Goal: Information Seeking & Learning: Learn about a topic

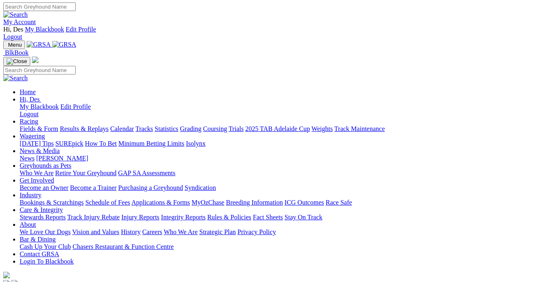
scroll to position [0, 0]
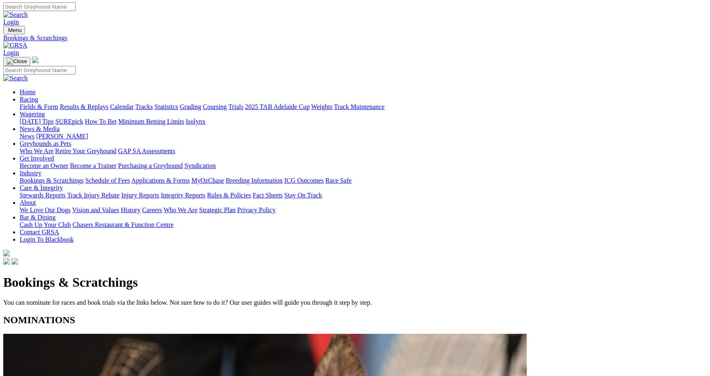
click at [108, 104] on link "Results & Replays" at bounding box center [84, 107] width 49 height 7
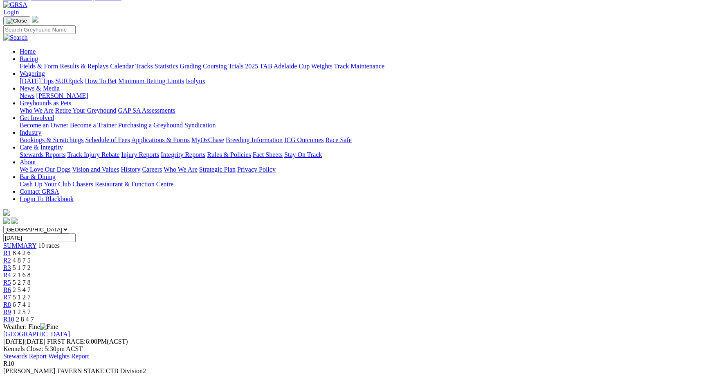
scroll to position [39, 0]
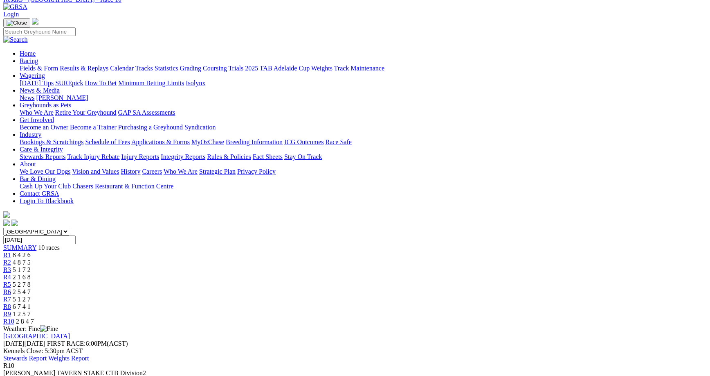
click at [500, 303] on div "R8 6 7 4 1" at bounding box center [355, 306] width 704 height 7
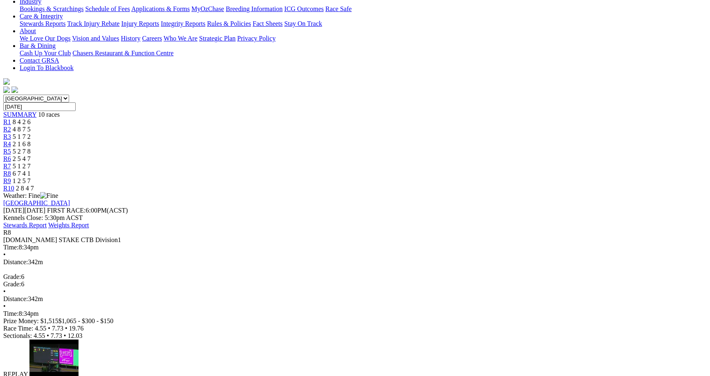
scroll to position [196, 0]
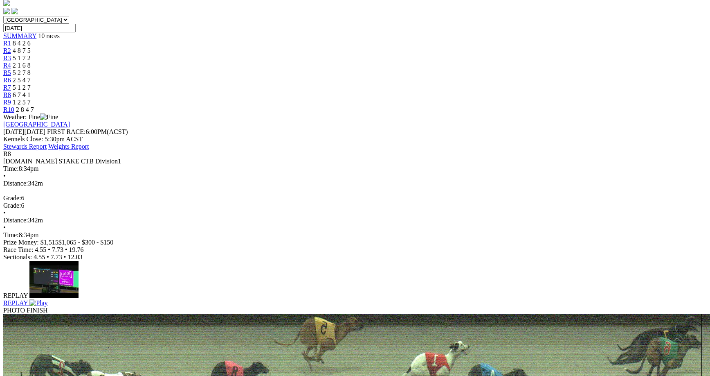
scroll to position [0, 0]
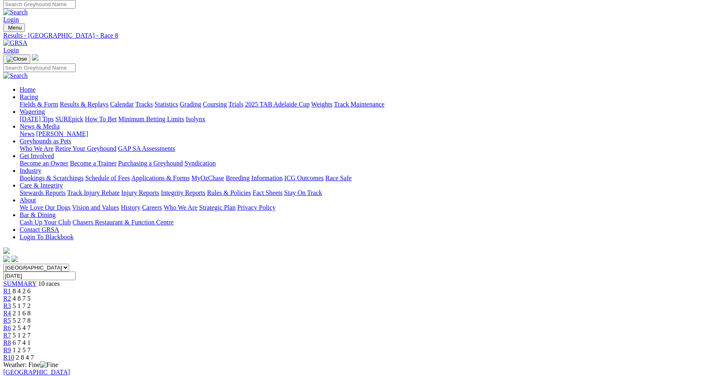
click at [205, 189] on link "Integrity Reports" at bounding box center [183, 192] width 45 height 7
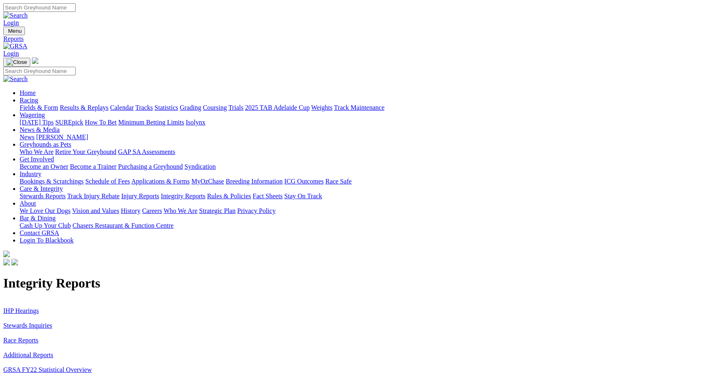
click at [52, 322] on link "Stewards Inquiries" at bounding box center [27, 325] width 49 height 7
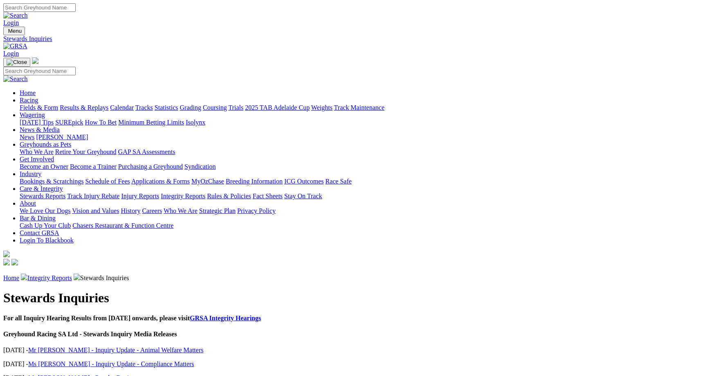
click at [34, 133] on link "News" at bounding box center [27, 136] width 15 height 7
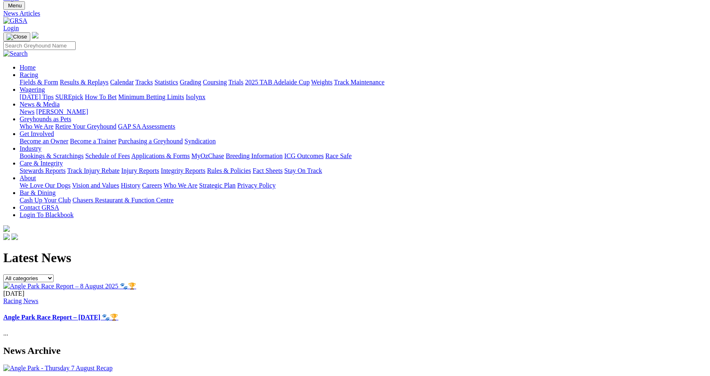
scroll to position [23, 0]
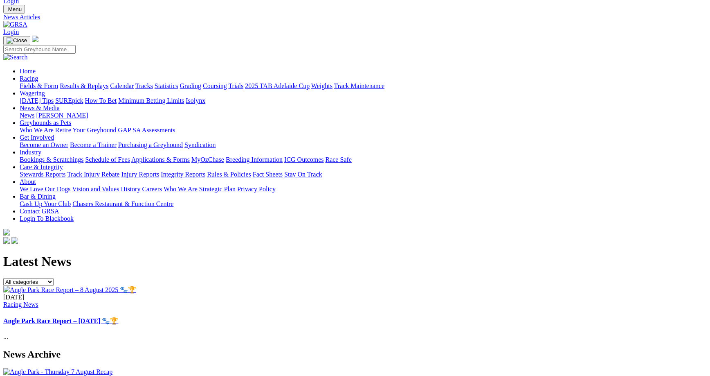
click at [136, 286] on img at bounding box center [69, 290] width 133 height 8
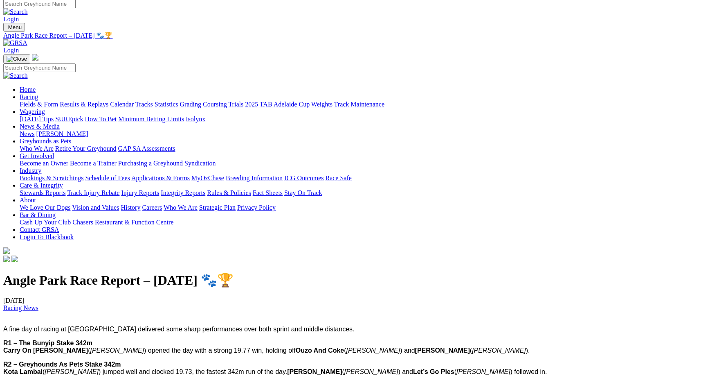
scroll to position [4, 0]
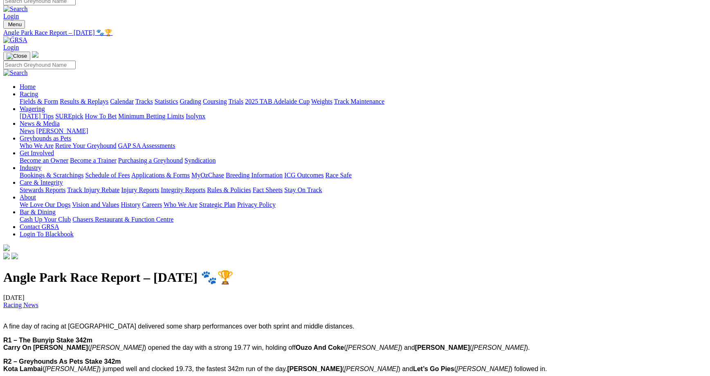
click at [58, 98] on link "Fields & Form" at bounding box center [39, 101] width 38 height 7
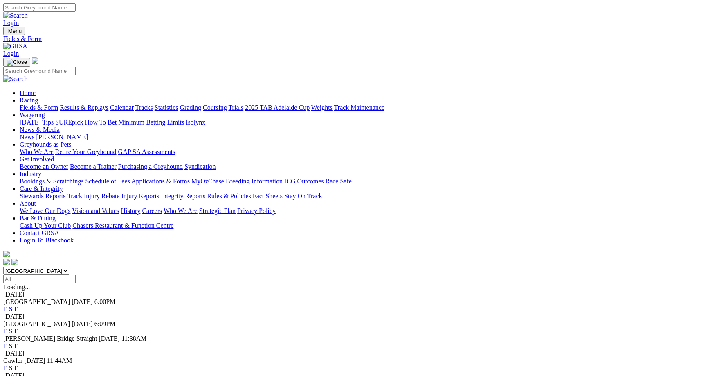
click at [7, 327] on link "E" at bounding box center [5, 330] width 4 height 7
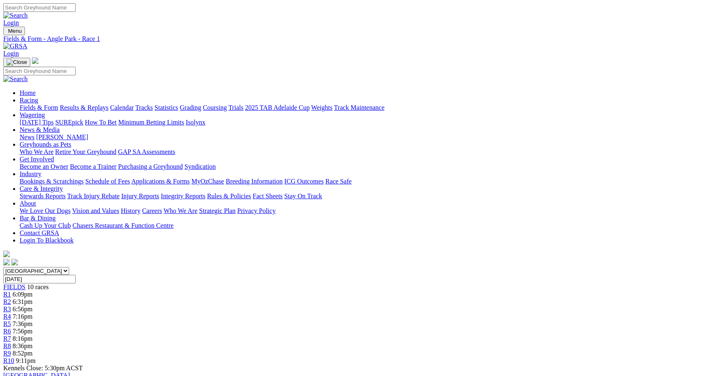
click at [405, 327] on div "R6 7:56pm" at bounding box center [355, 330] width 704 height 7
click at [58, 104] on link "Fields & Form" at bounding box center [39, 107] width 38 height 7
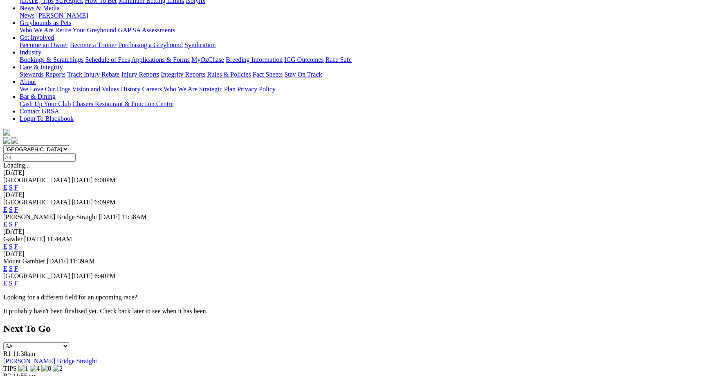
scroll to position [129, 0]
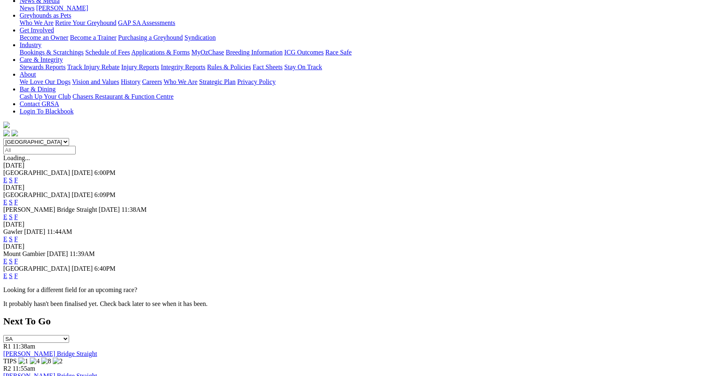
click at [18, 272] on link "F" at bounding box center [16, 275] width 4 height 7
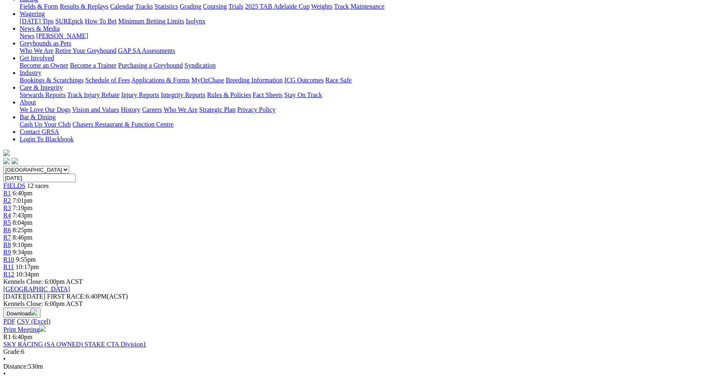
scroll to position [116, 0]
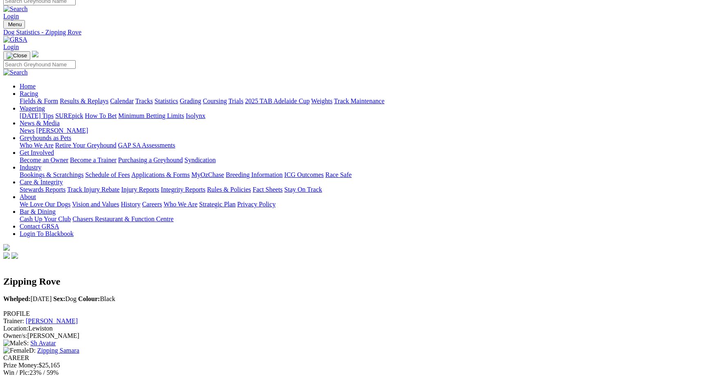
scroll to position [7, 0]
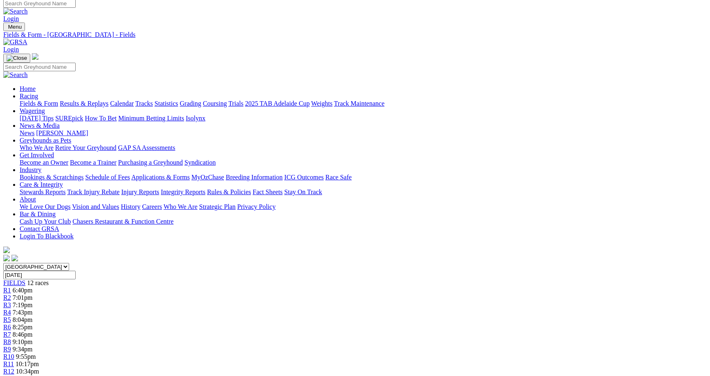
scroll to position [73, 0]
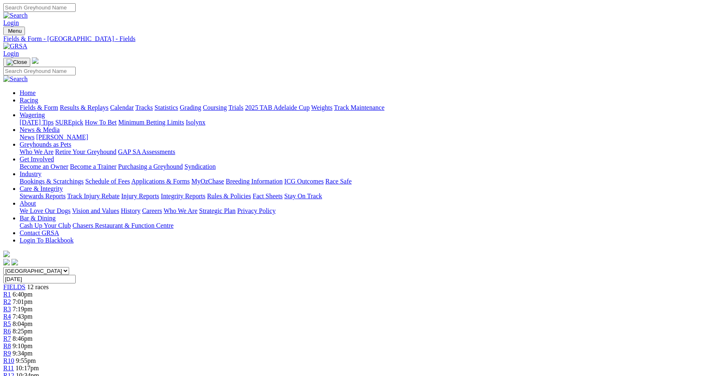
click at [58, 104] on link "Fields & Form" at bounding box center [39, 107] width 38 height 7
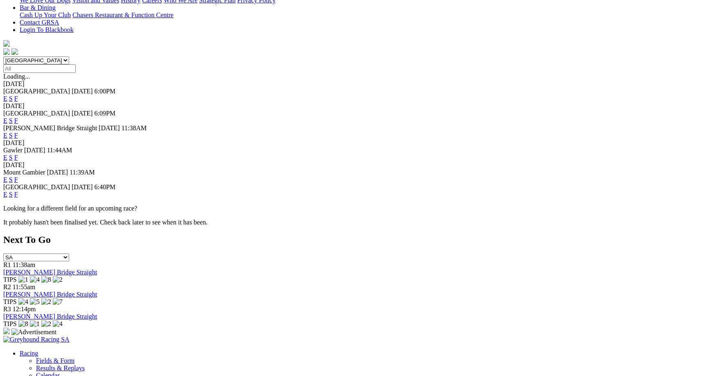
scroll to position [201, 0]
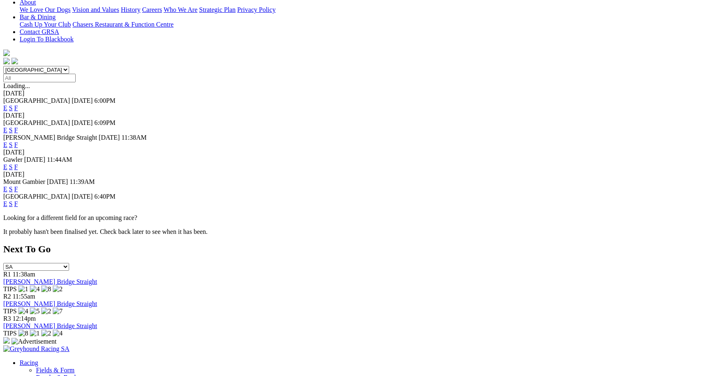
click at [18, 163] on link "F" at bounding box center [16, 166] width 4 height 7
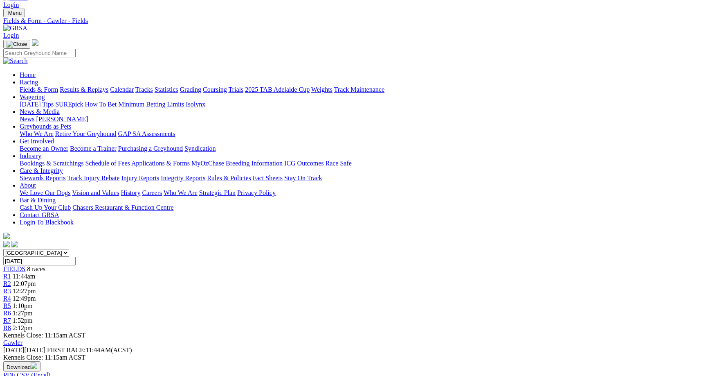
scroll to position [49, 0]
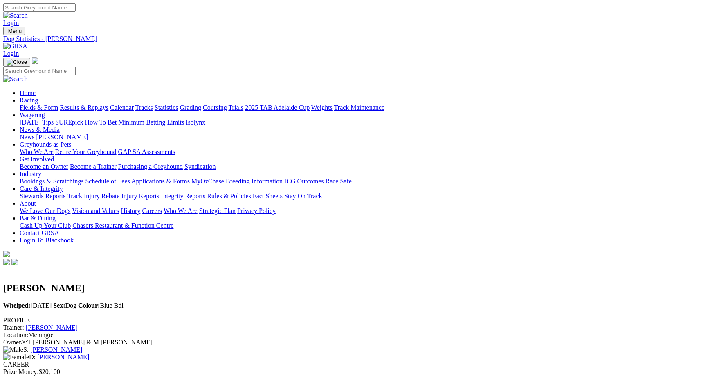
click at [58, 104] on link "Fields & Form" at bounding box center [39, 107] width 38 height 7
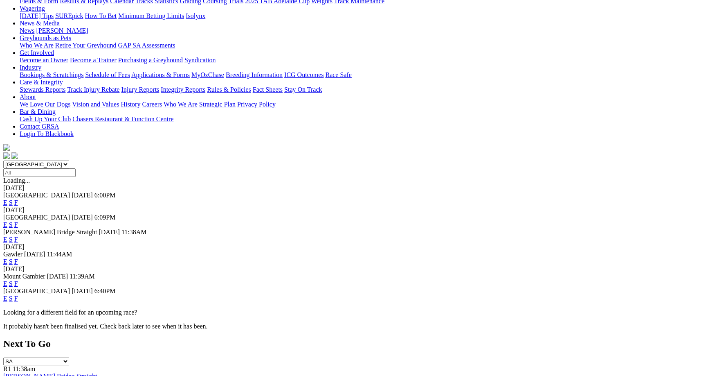
scroll to position [106, 0]
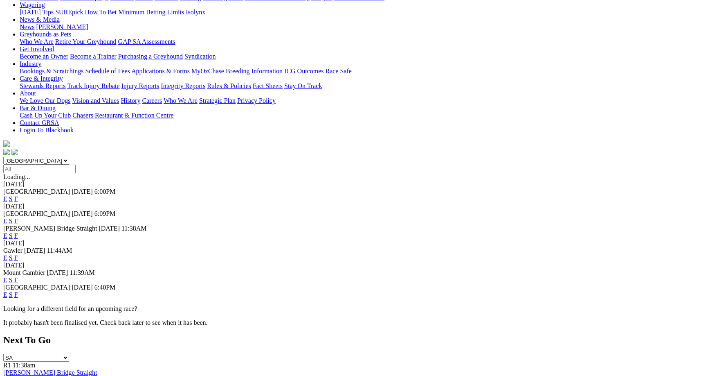
click at [18, 254] on link "F" at bounding box center [16, 257] width 4 height 7
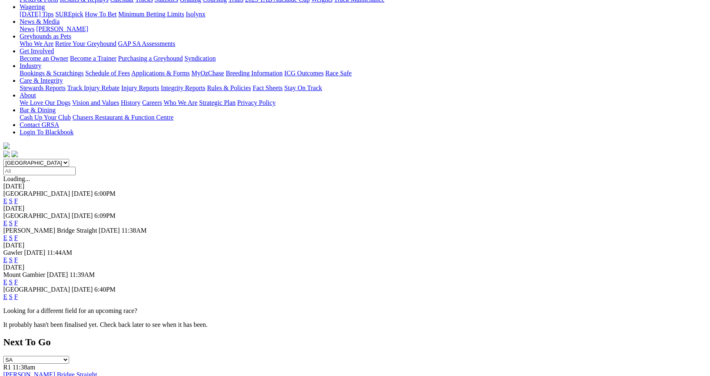
scroll to position [106, 0]
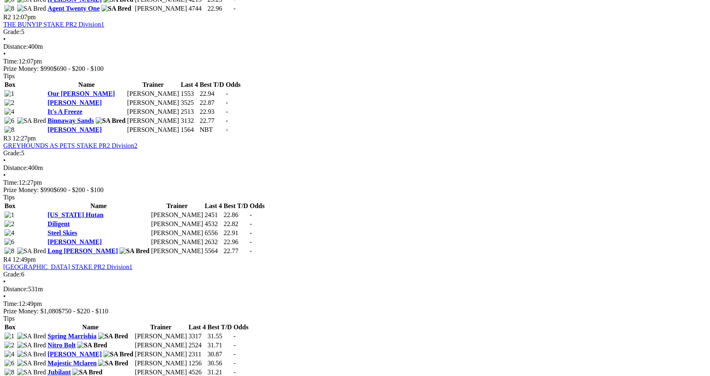
scroll to position [513, 0]
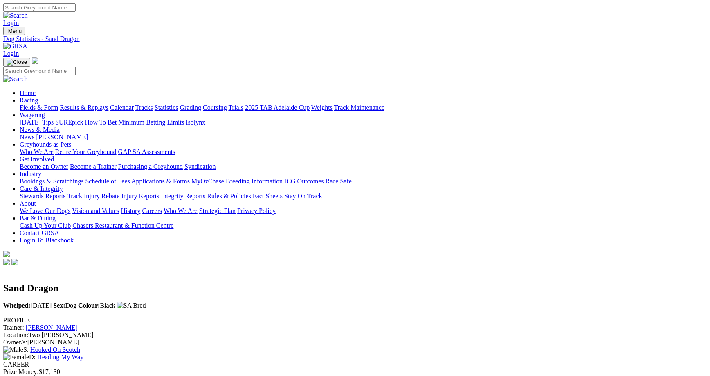
click at [58, 104] on link "Fields & Form" at bounding box center [39, 107] width 38 height 7
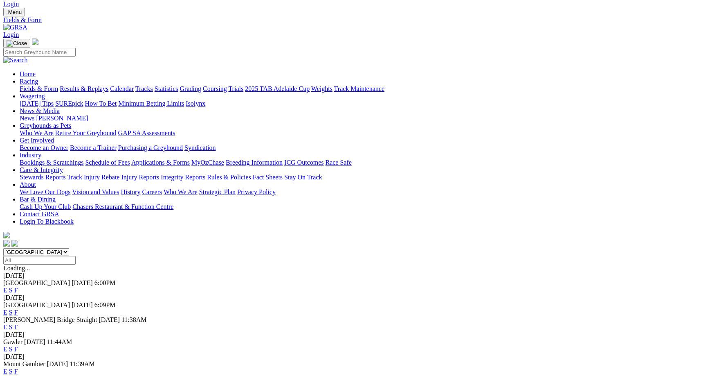
scroll to position [26, 0]
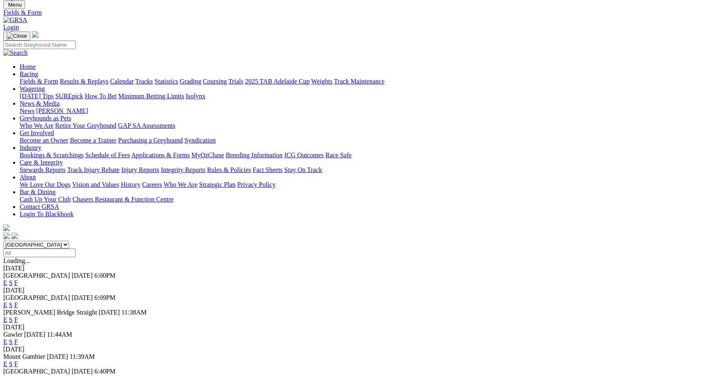
click at [18, 316] on link "F" at bounding box center [16, 319] width 4 height 7
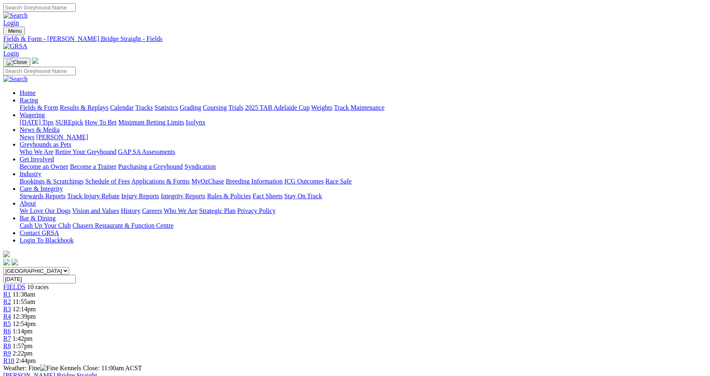
click at [58, 104] on link "Fields & Form" at bounding box center [39, 107] width 38 height 7
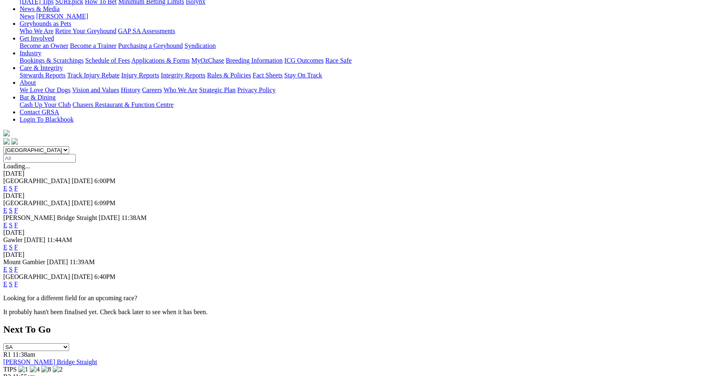
scroll to position [120, 0]
click at [18, 281] on link "F" at bounding box center [16, 284] width 4 height 7
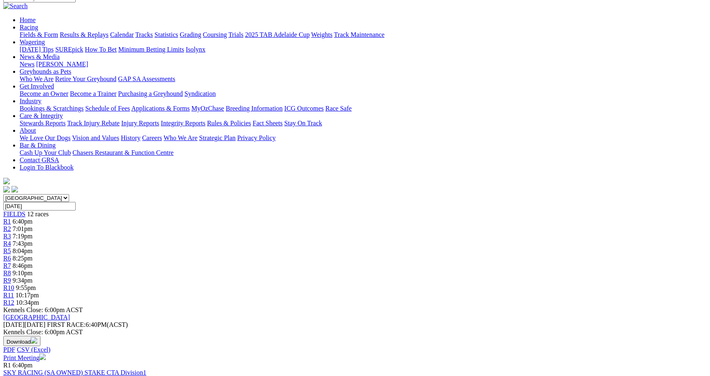
scroll to position [71, 0]
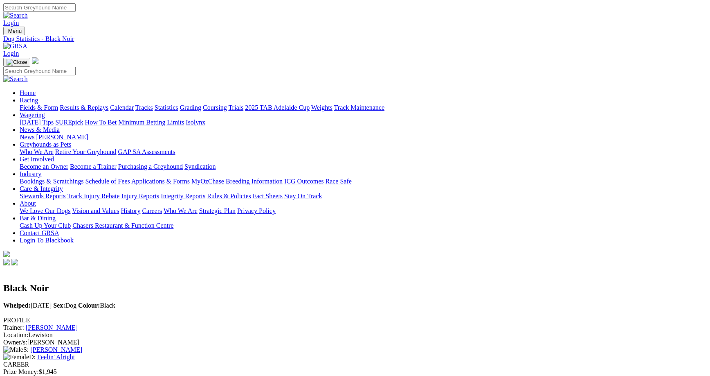
click at [65, 192] on link "Stewards Reports" at bounding box center [43, 195] width 46 height 7
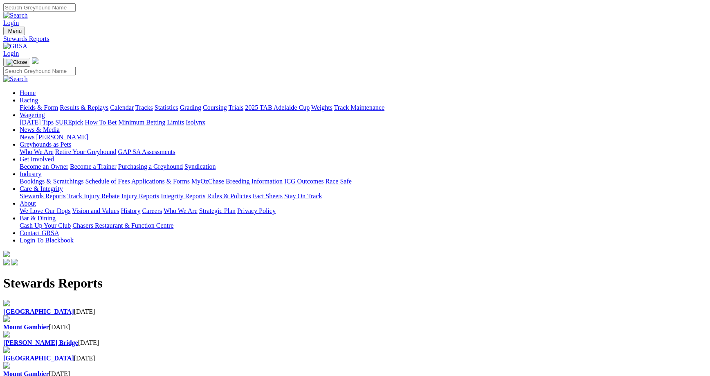
click at [143, 275] on h1 "Stewards Reports" at bounding box center [355, 282] width 704 height 15
click at [133, 299] on div "[GEOGRAPHIC_DATA] [DATE]" at bounding box center [355, 307] width 704 height 16
